Goal: Transaction & Acquisition: Purchase product/service

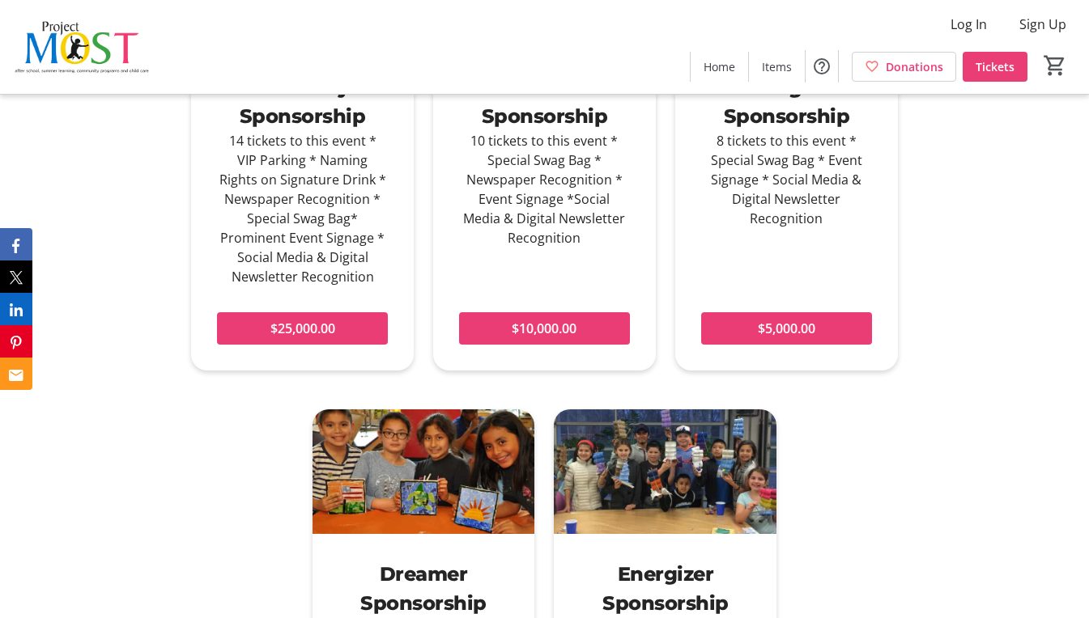
scroll to position [2266, 0]
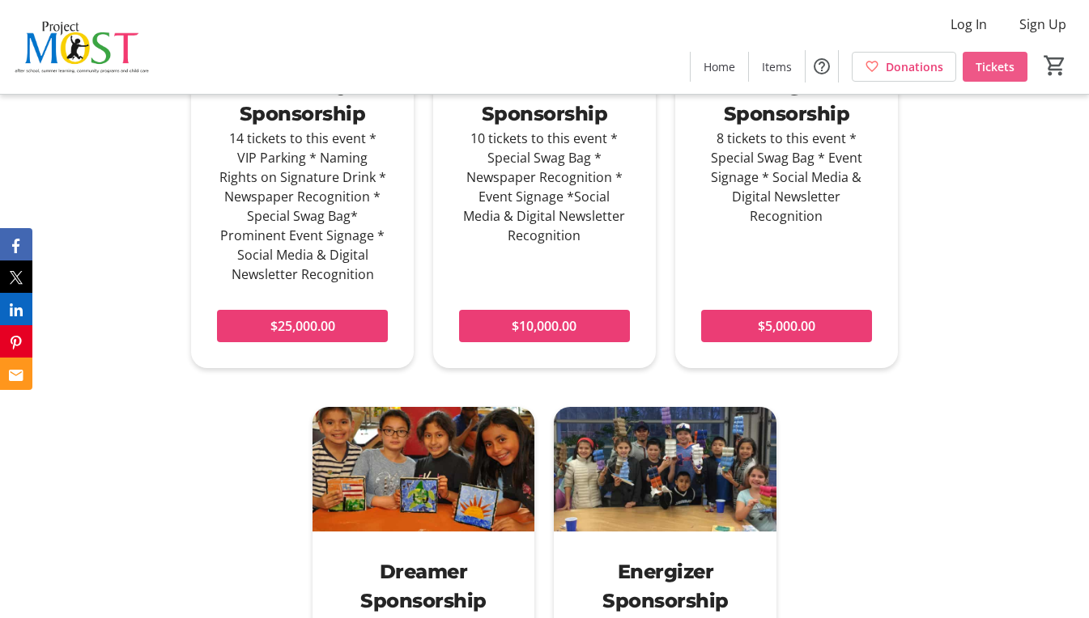
click at [981, 58] on span "Tickets" at bounding box center [994, 66] width 39 height 17
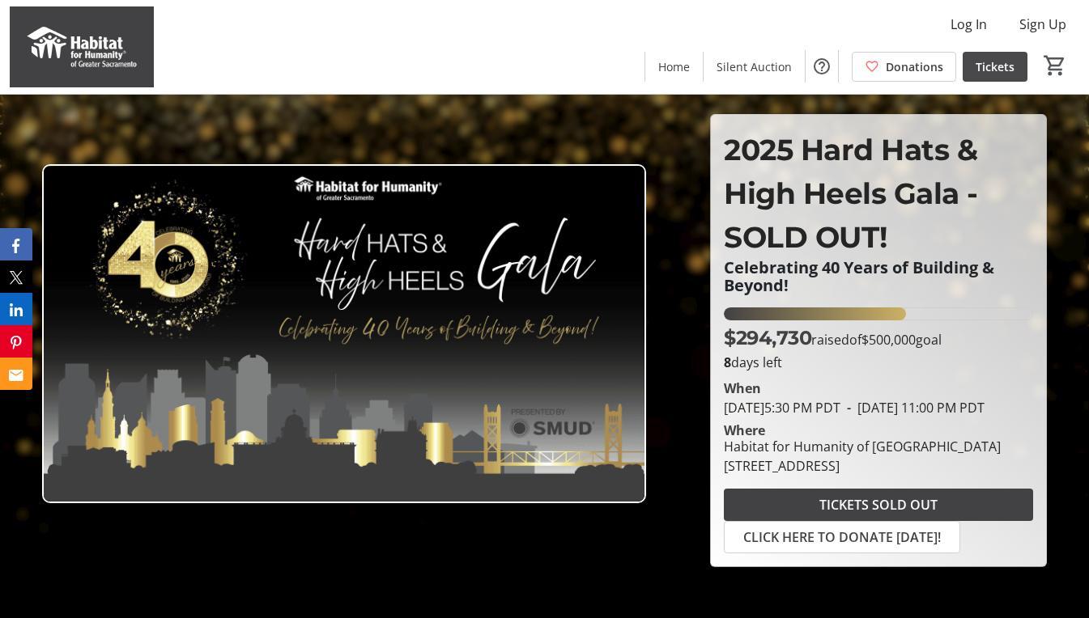
click at [995, 68] on span "Tickets" at bounding box center [994, 66] width 39 height 17
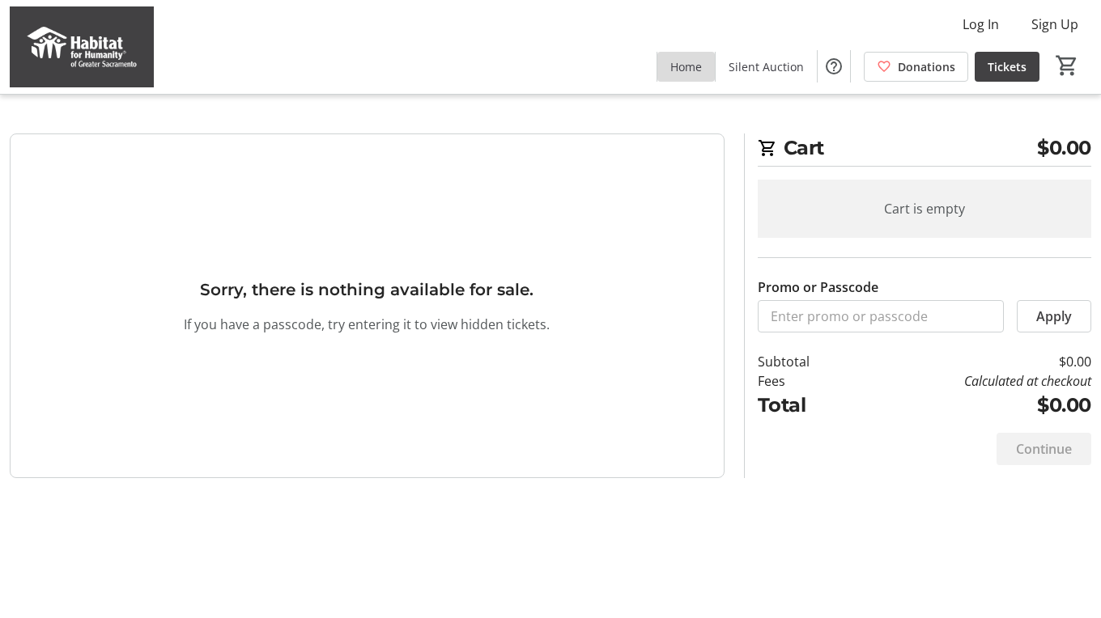
click at [691, 67] on span "Home" at bounding box center [686, 66] width 32 height 17
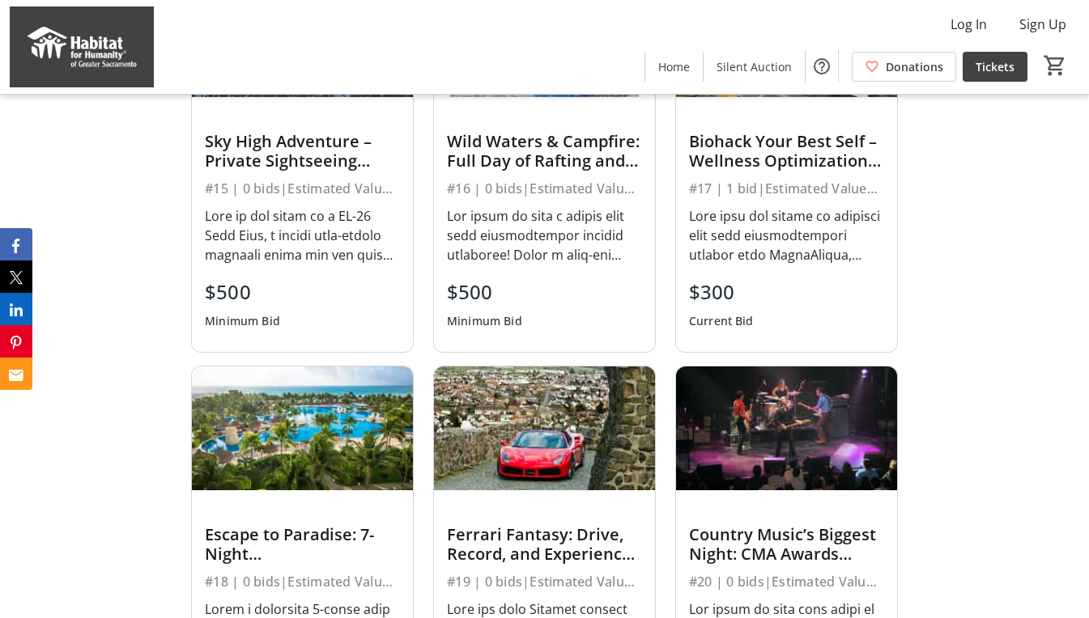
scroll to position [971, 0]
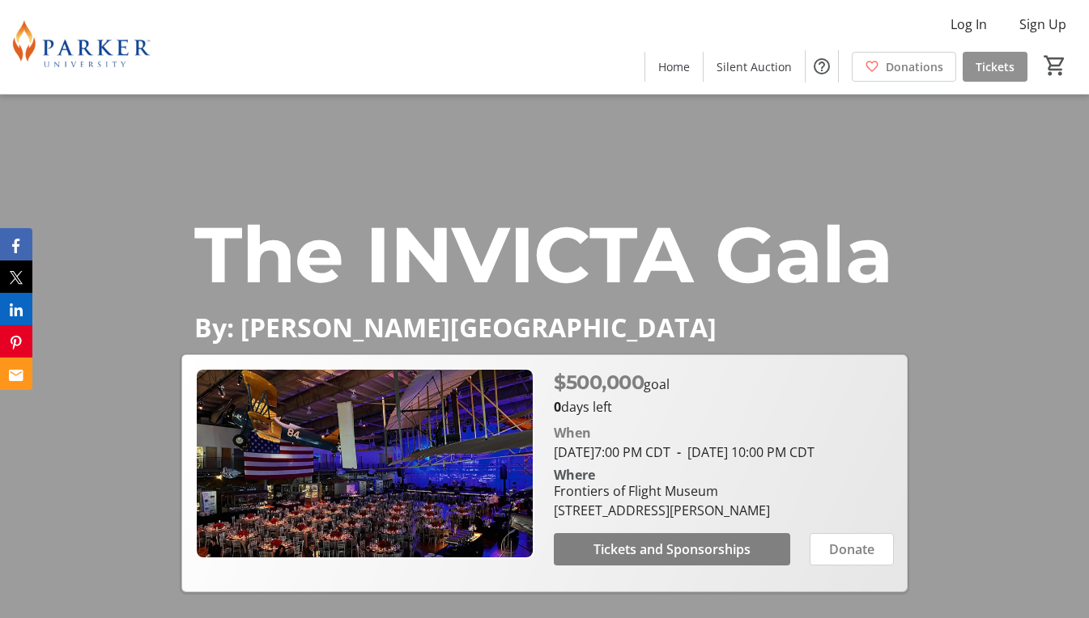
click at [1000, 62] on span "Tickets" at bounding box center [994, 66] width 39 height 17
